Goal: Check status: Check status

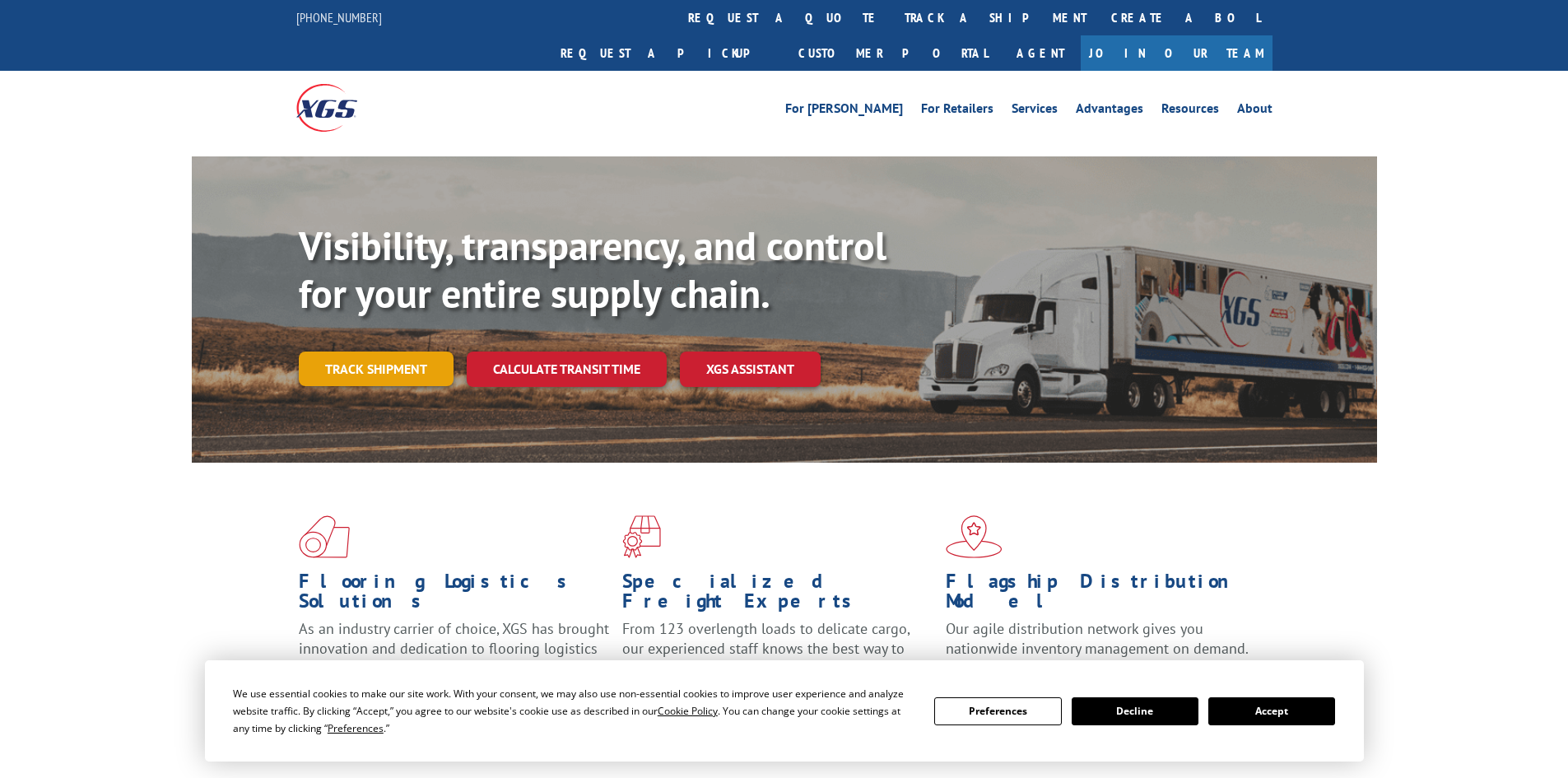
click at [399, 352] on link "Track shipment" at bounding box center [376, 369] width 155 height 35
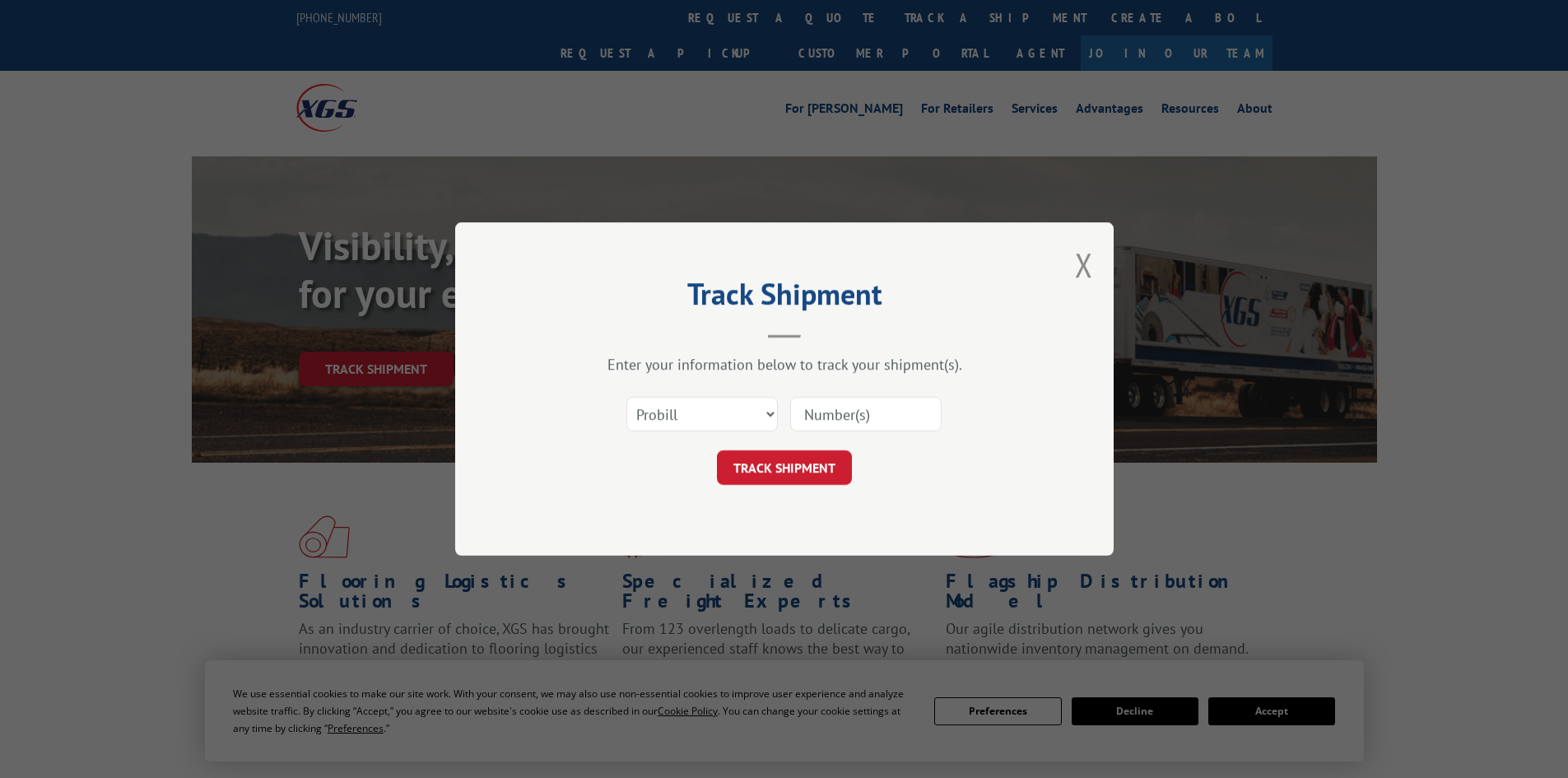
click at [845, 421] on input at bounding box center [866, 415] width 152 height 35
paste input "2847045"
type input "2847045"
click at [796, 487] on div "Track Shipment Enter your information below to track your shipment(s). Select c…" at bounding box center [785, 389] width 659 height 334
click at [801, 469] on button "TRACK SHIPMENT" at bounding box center [784, 468] width 135 height 35
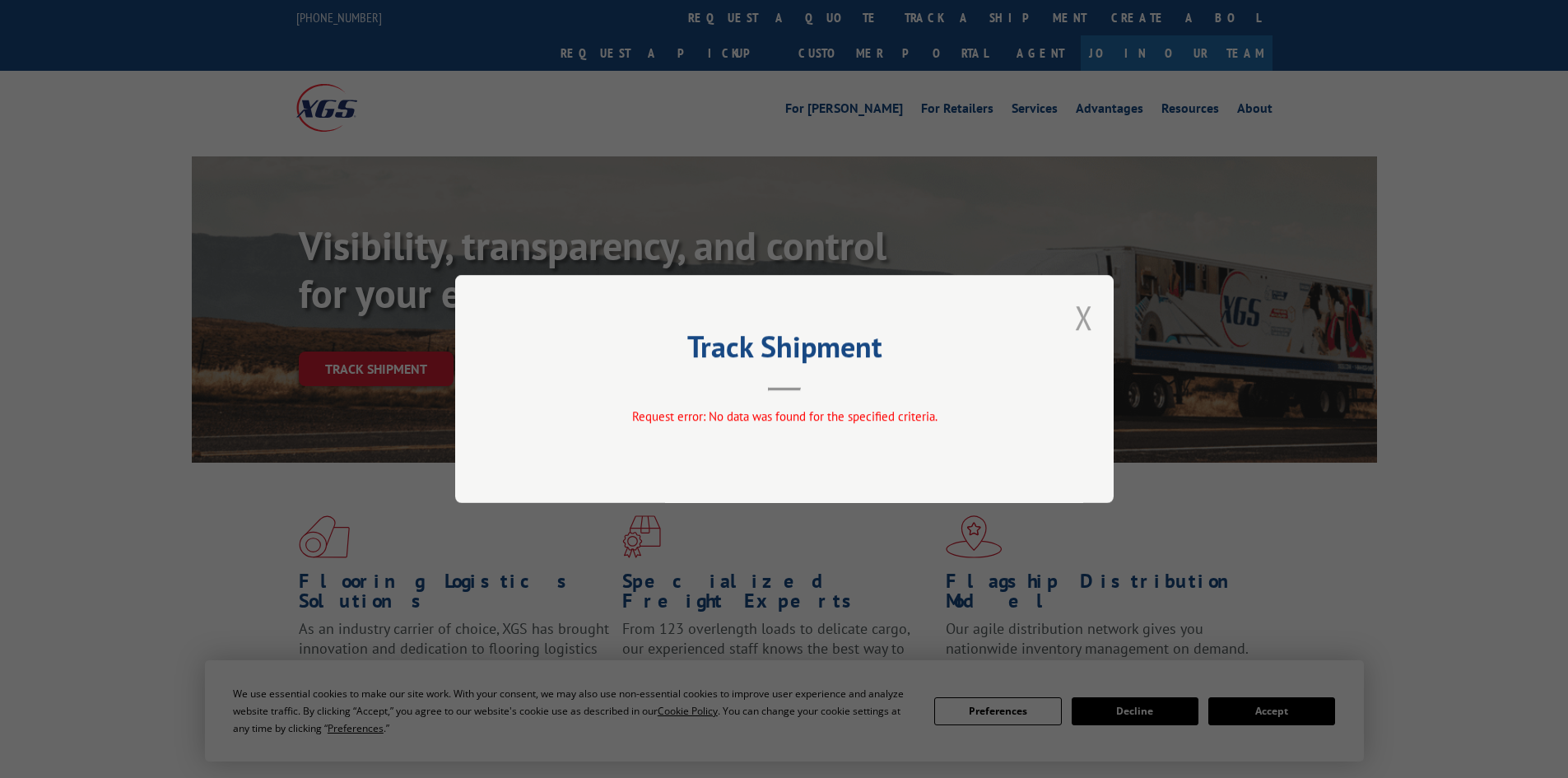
click at [1083, 324] on button "Close modal" at bounding box center [1084, 317] width 18 height 44
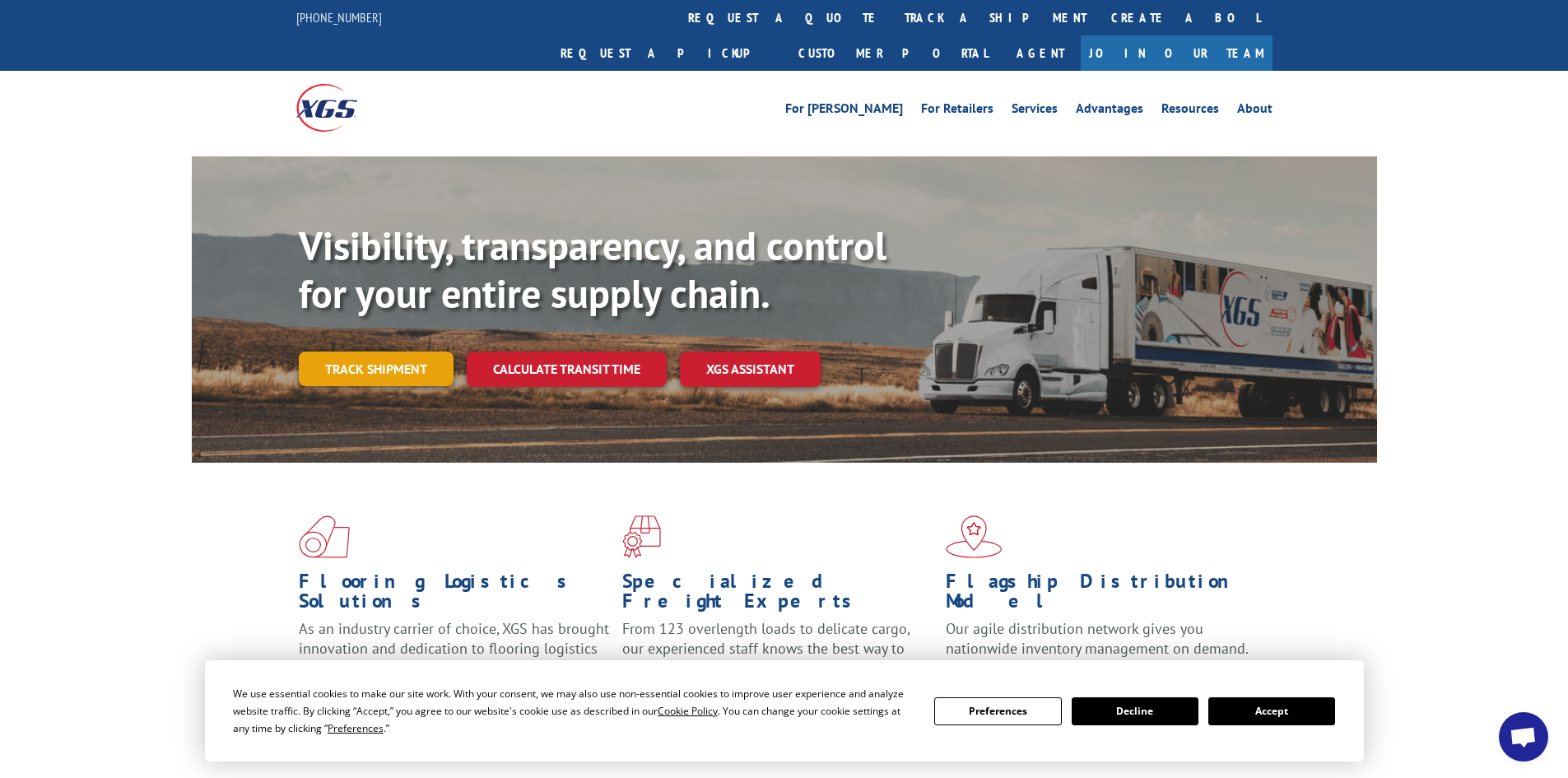
click at [371, 352] on link "Track shipment" at bounding box center [376, 369] width 155 height 35
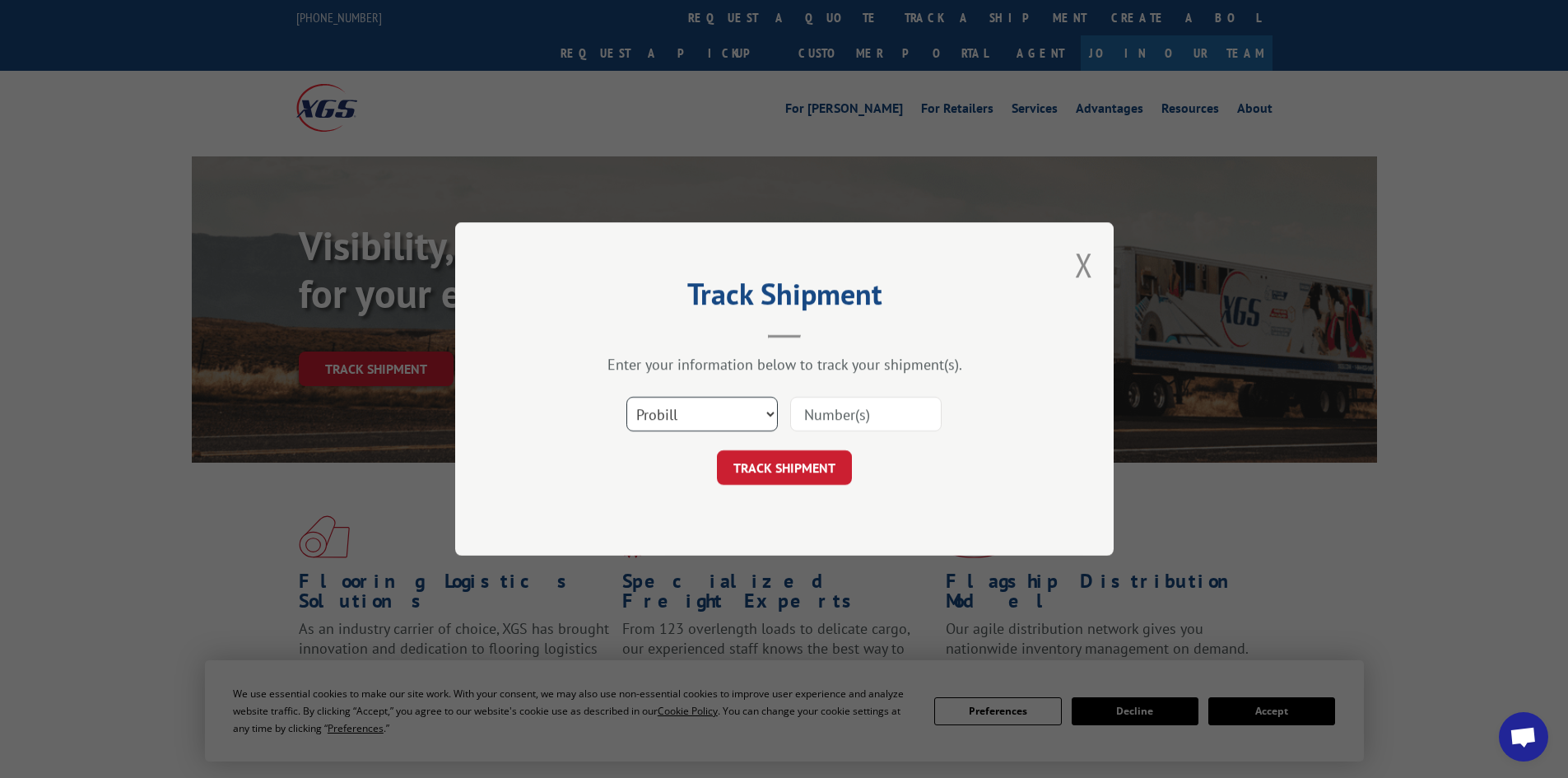
drag, startPoint x: 682, startPoint y: 411, endPoint x: 674, endPoint y: 402, distance: 12.0
click at [682, 411] on select "Select category... Probill BOL PO" at bounding box center [702, 415] width 152 height 35
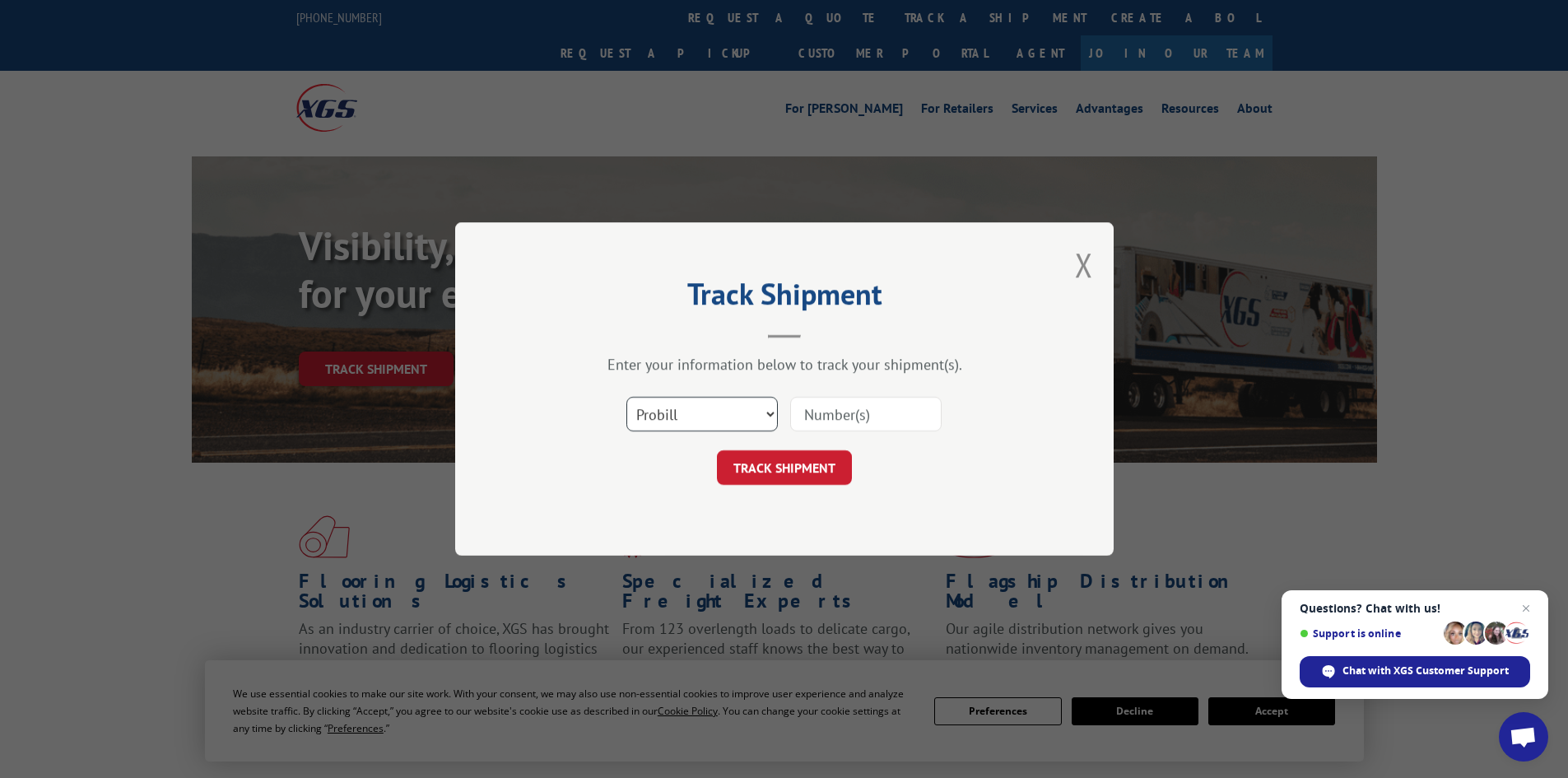
select select "bol"
click at [626, 397] on select "Select category... Probill BOL PO" at bounding box center [702, 415] width 152 height 35
click at [833, 412] on input at bounding box center [866, 415] width 152 height 35
paste input "2847045"
type input "2847045"
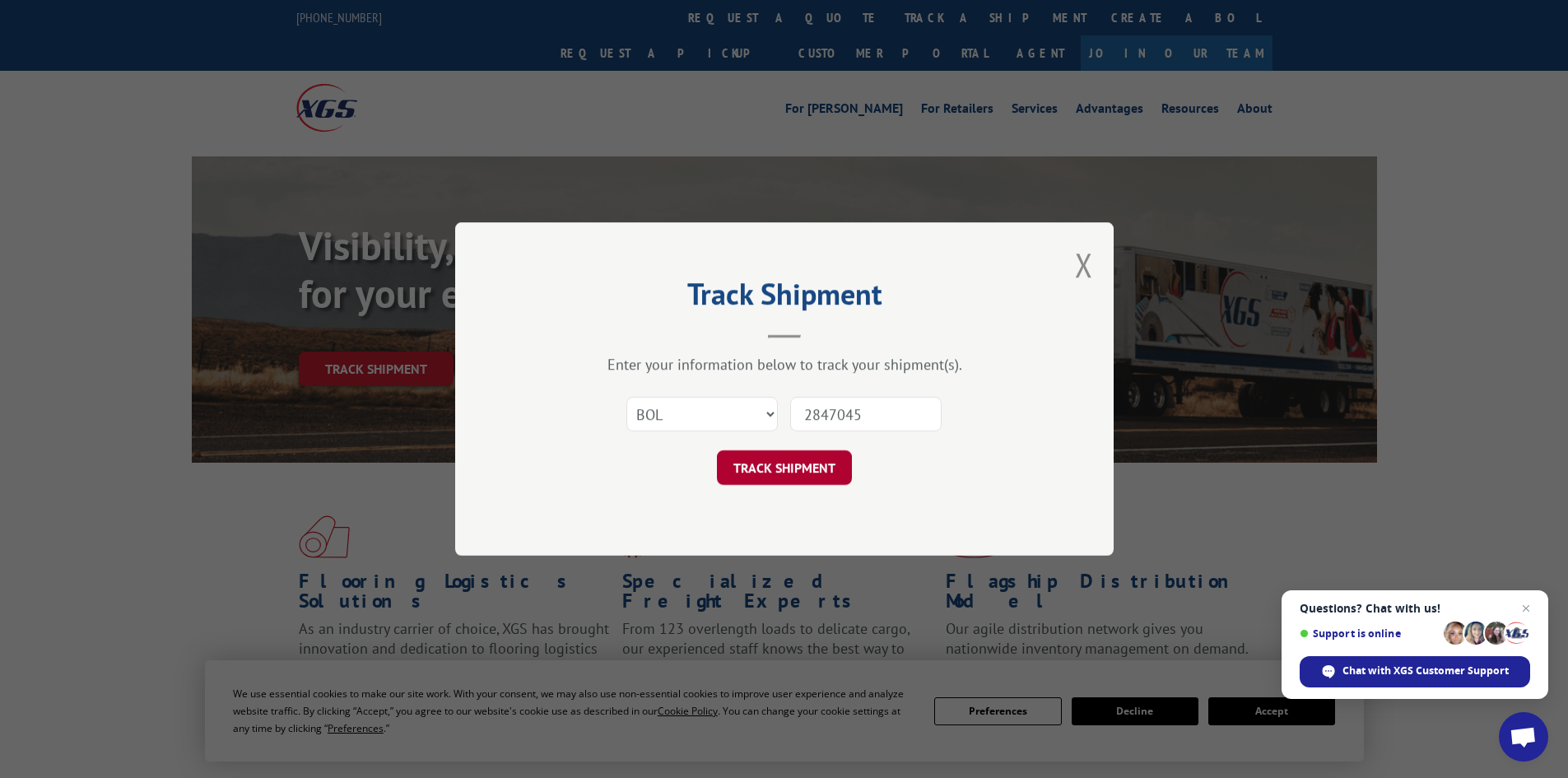
click at [794, 463] on button "TRACK SHIPMENT" at bounding box center [784, 468] width 135 height 35
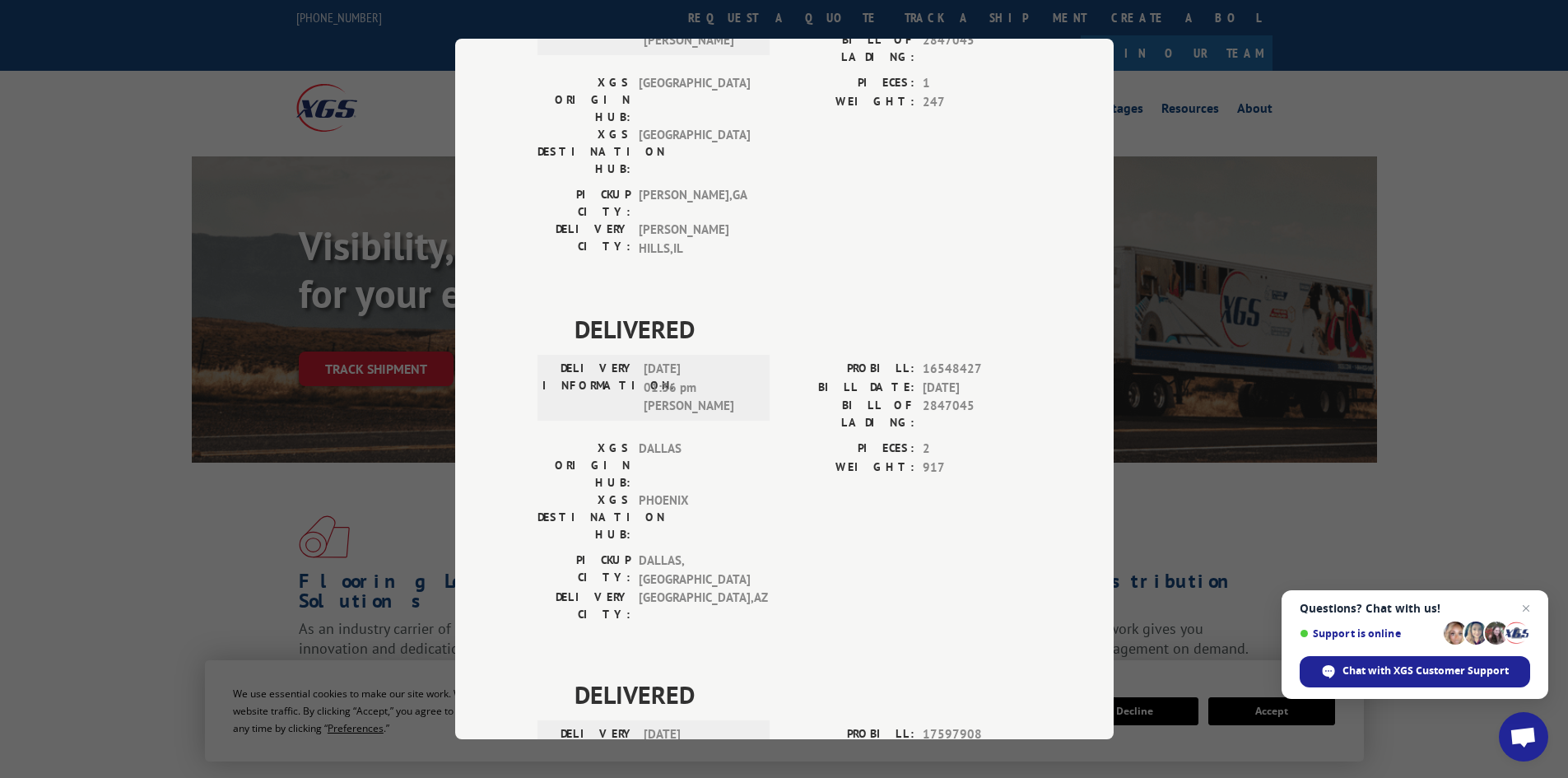
scroll to position [83, 0]
